Goal: Information Seeking & Learning: Learn about a topic

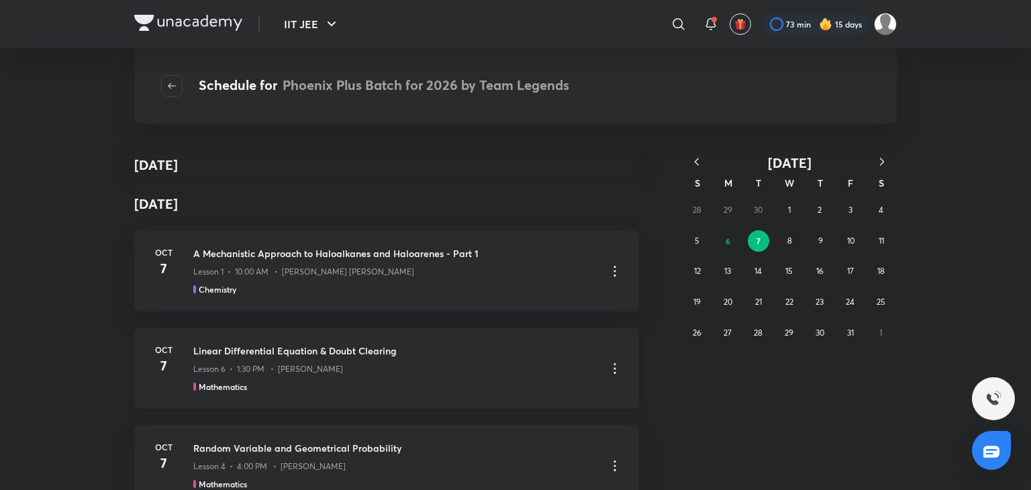
scroll to position [3595, 0]
click at [693, 155] on icon "button" at bounding box center [696, 161] width 13 height 13
click at [749, 296] on button "22" at bounding box center [758, 301] width 21 height 21
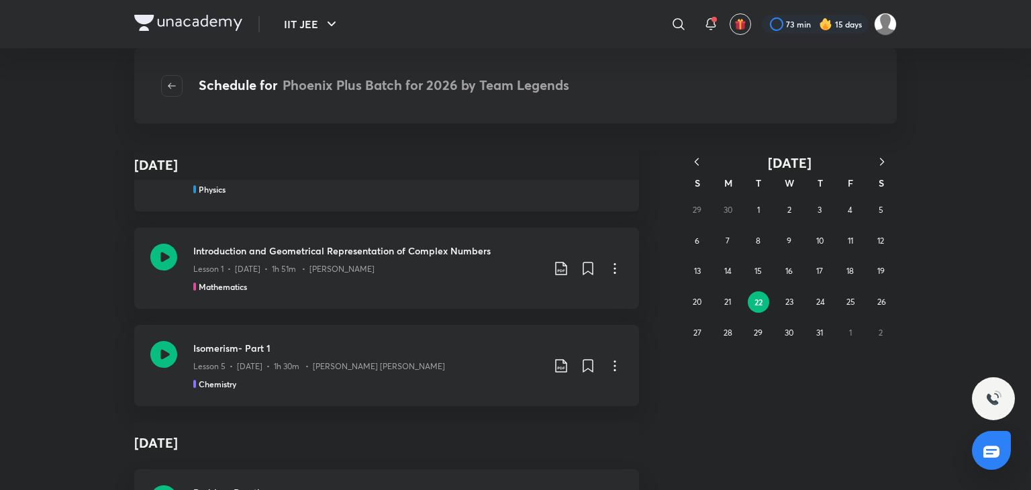
scroll to position [282, 0]
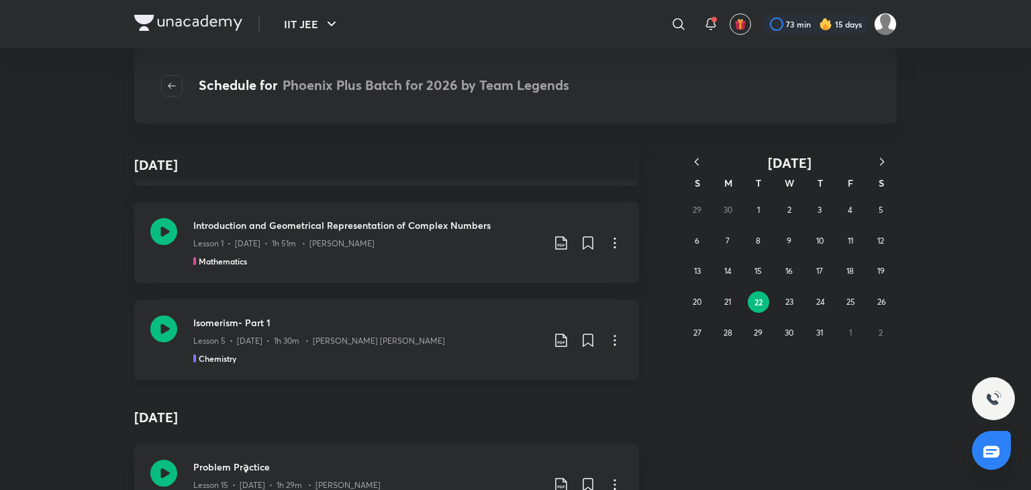
click at [165, 330] on icon at bounding box center [163, 328] width 27 height 27
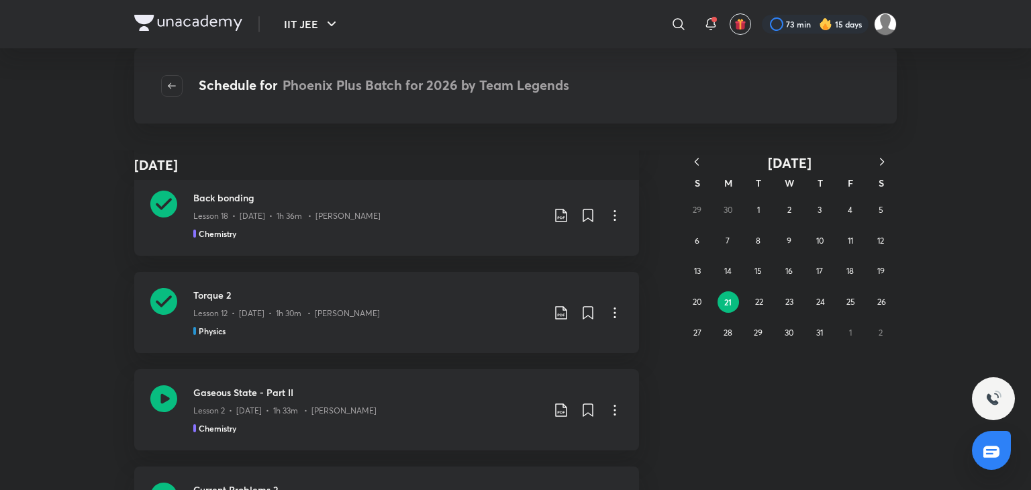
scroll to position [1364, 0]
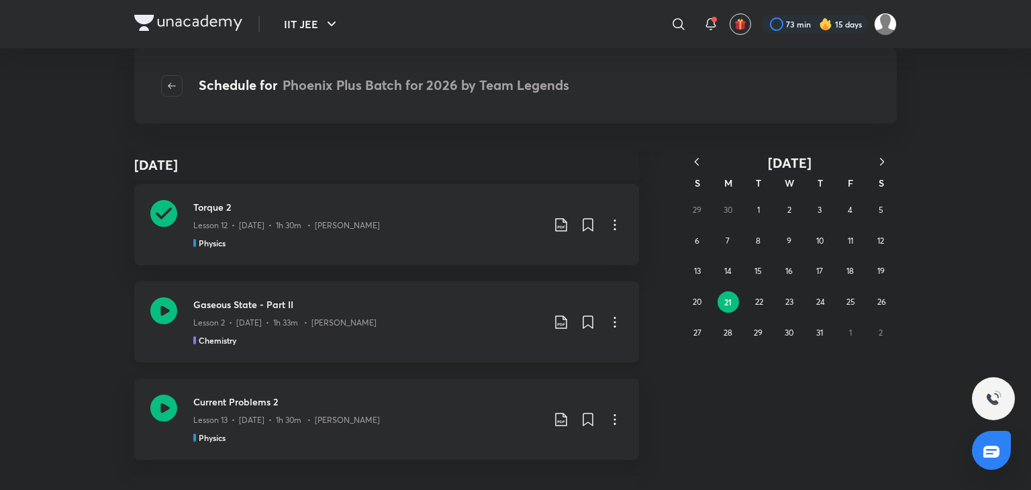
click at [154, 312] on icon at bounding box center [163, 310] width 27 height 27
